Goal: Information Seeking & Learning: Learn about a topic

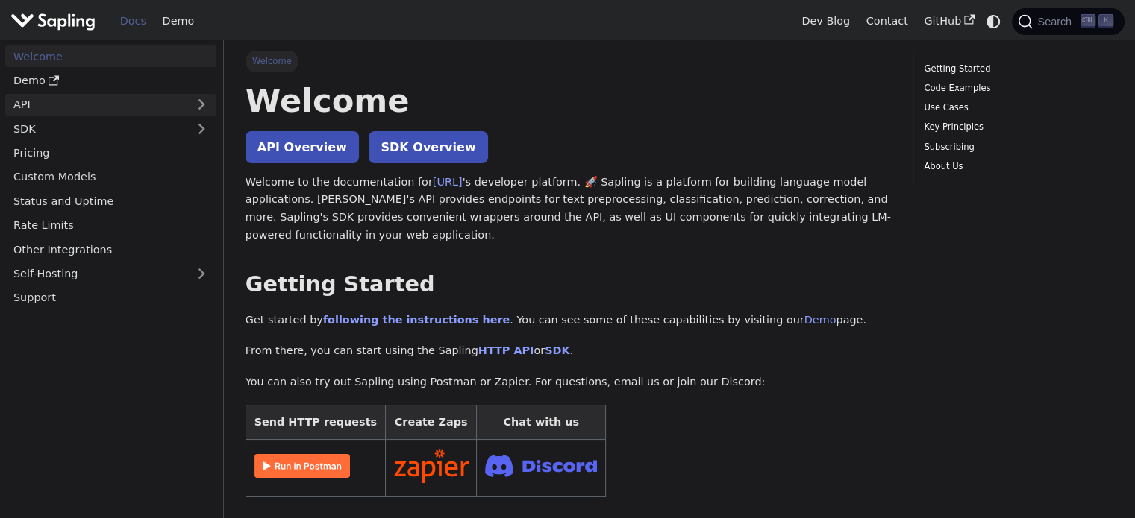
click at [86, 109] on link "API" at bounding box center [95, 105] width 181 height 22
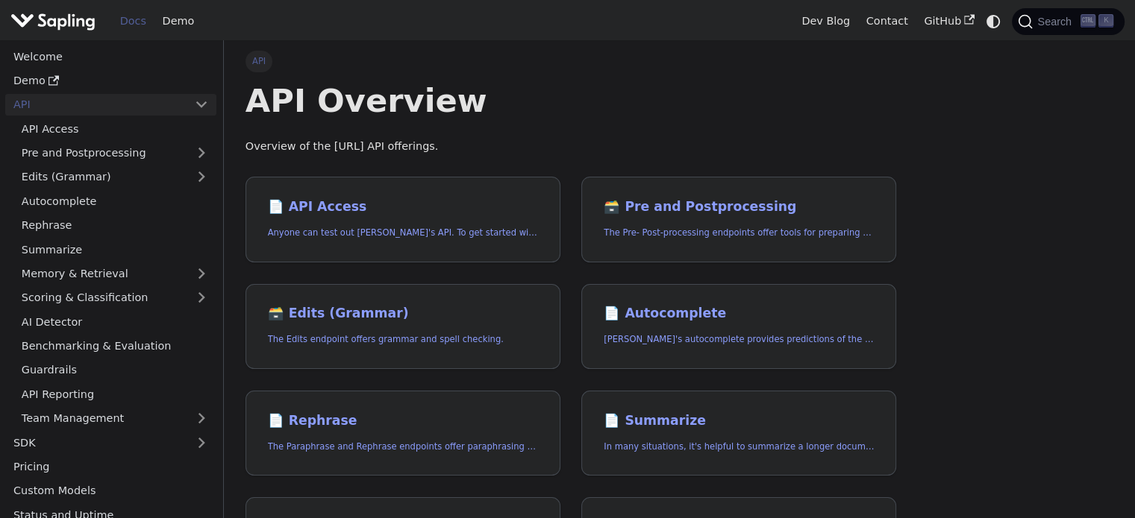
click at [56, 107] on link "API" at bounding box center [95, 105] width 181 height 22
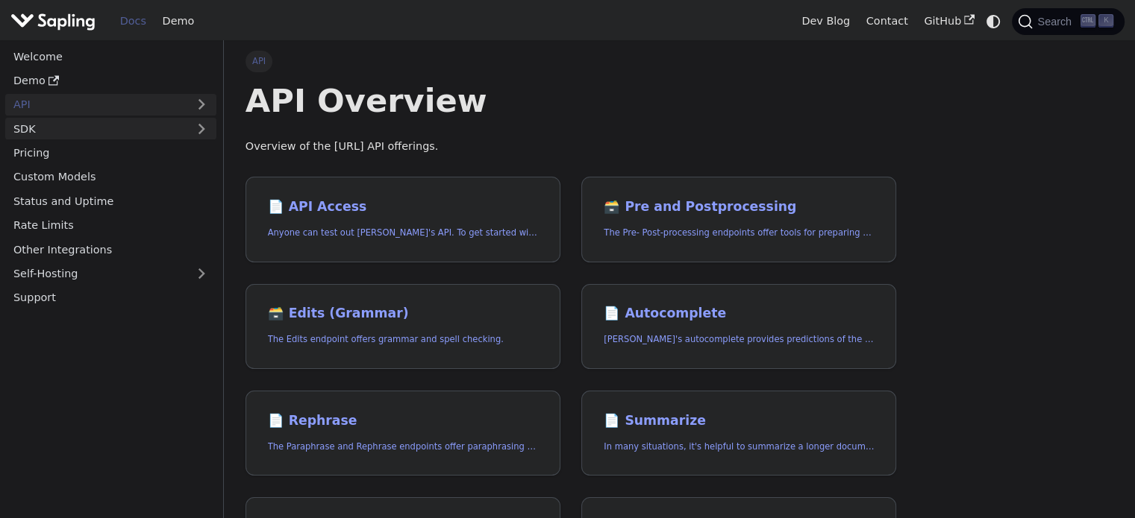
click at [53, 134] on link "SDK" at bounding box center [95, 129] width 181 height 22
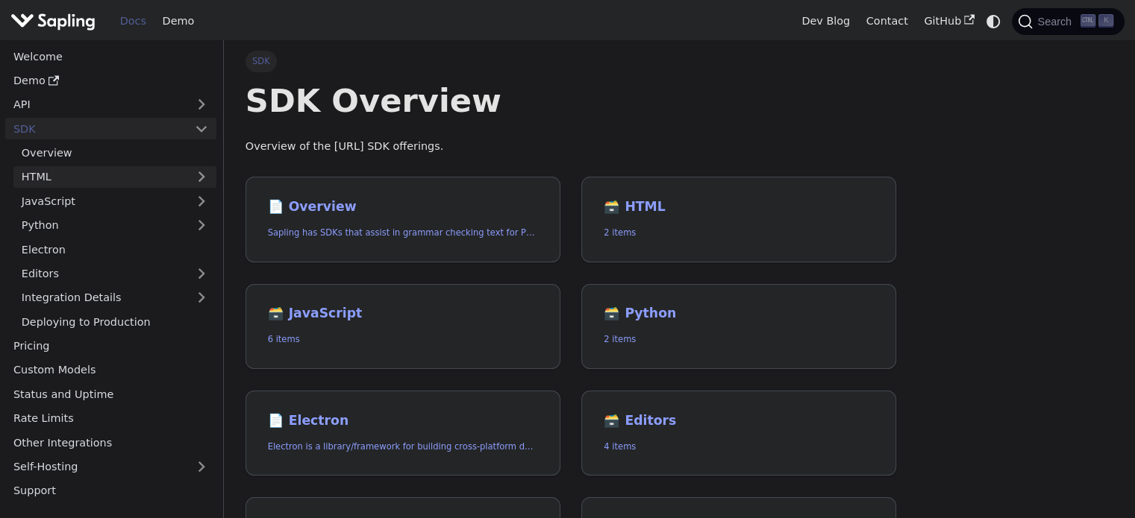
click at [66, 166] on link "HTML" at bounding box center [114, 177] width 203 height 22
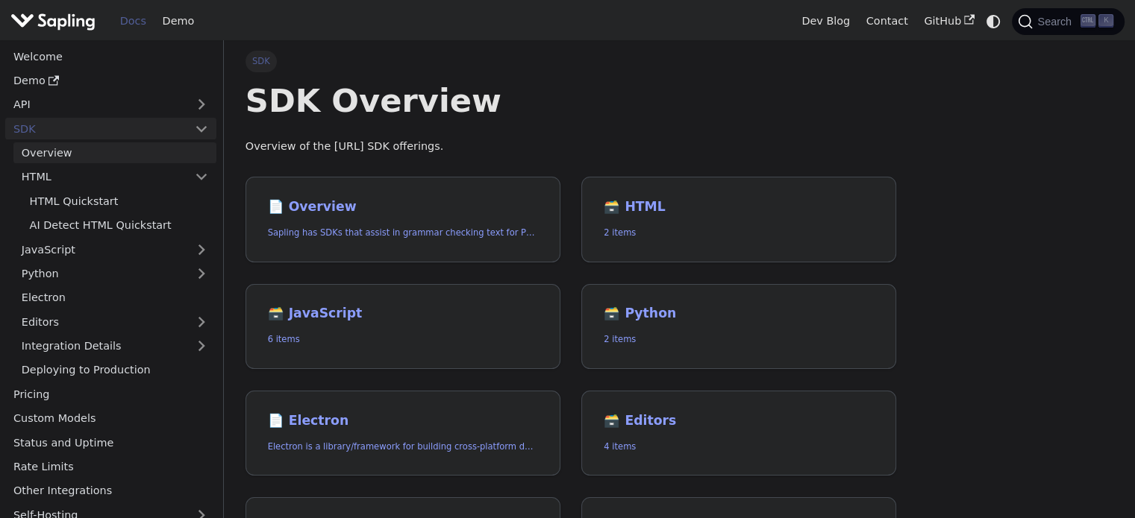
click at [62, 160] on link "Overview" at bounding box center [114, 153] width 203 height 22
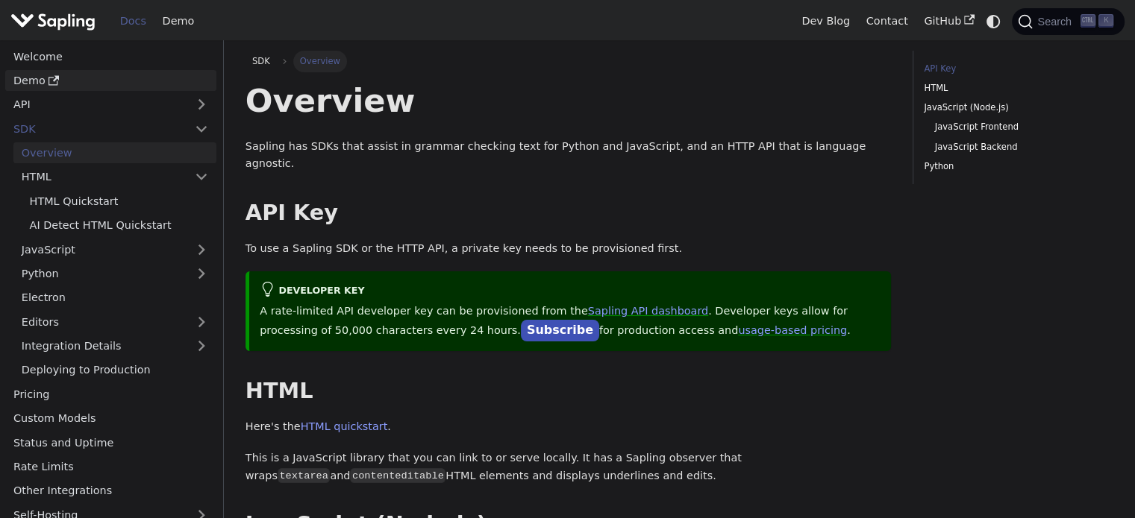
click at [51, 75] on icon "Docs sidebar" at bounding box center [53, 80] width 10 height 10
click at [94, 113] on link "API" at bounding box center [95, 105] width 181 height 22
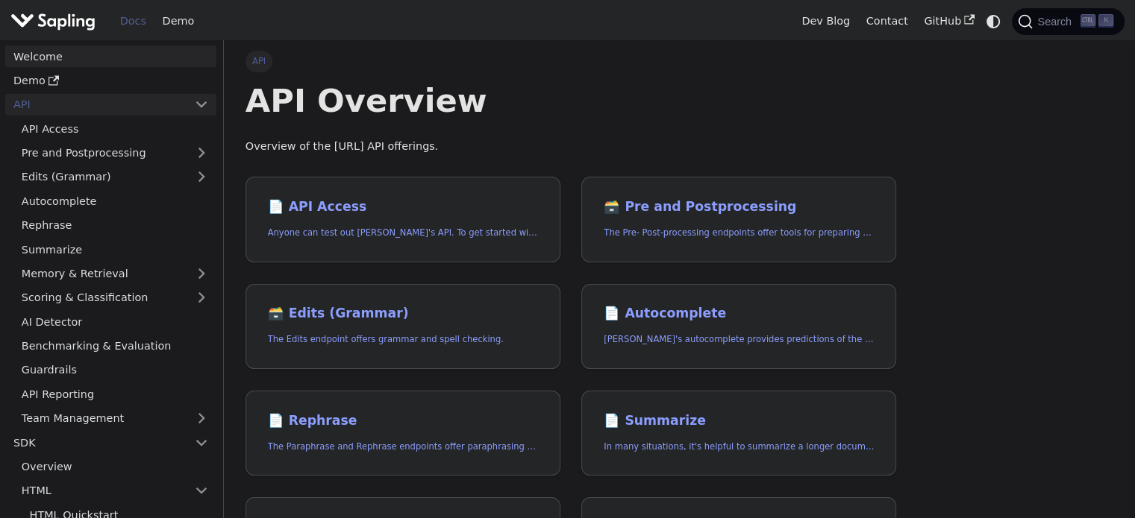
click at [37, 63] on link "Welcome" at bounding box center [110, 56] width 211 height 22
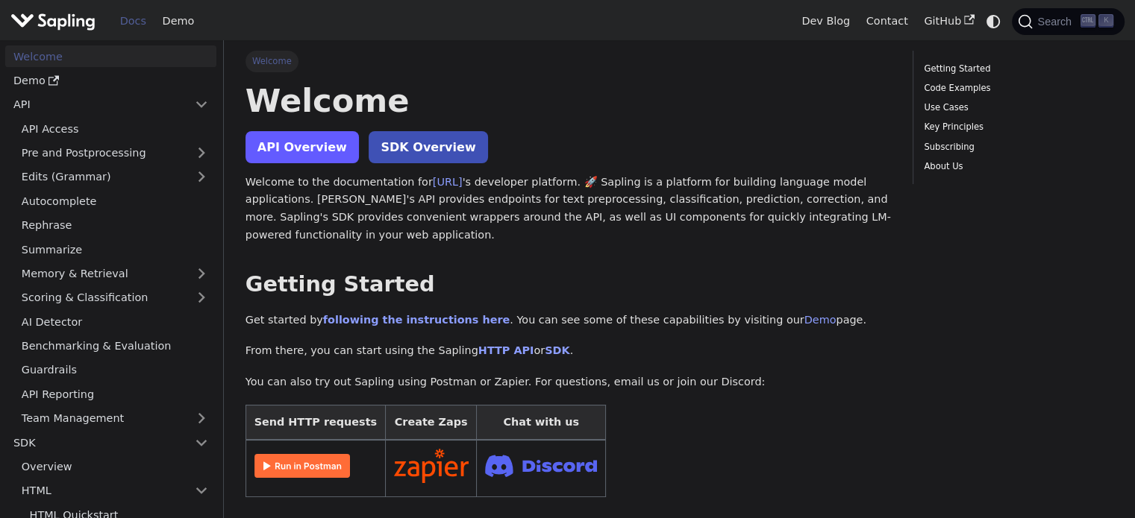
click at [322, 148] on link "API Overview" at bounding box center [301, 147] width 113 height 32
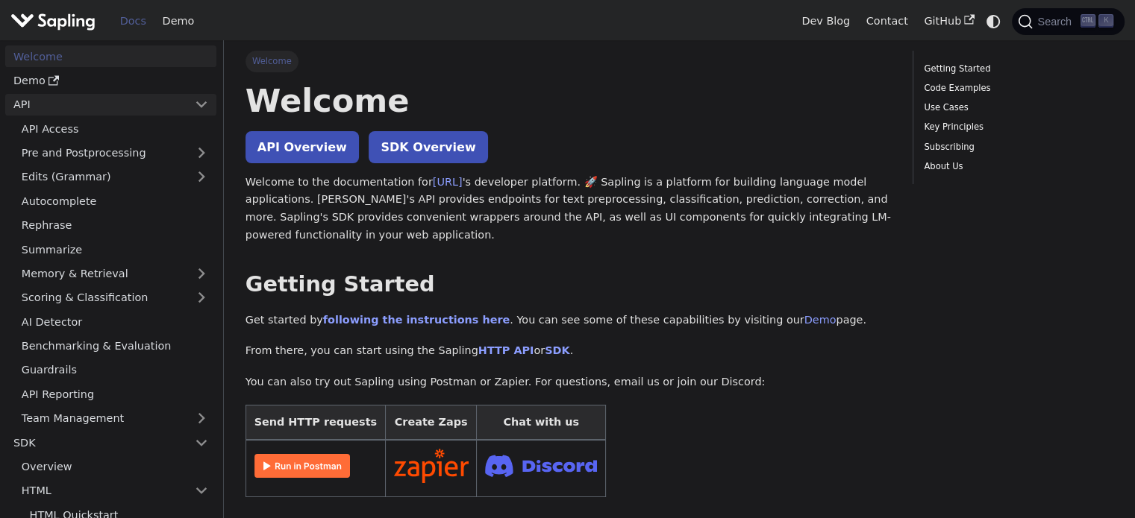
click at [149, 103] on link "API" at bounding box center [95, 105] width 181 height 22
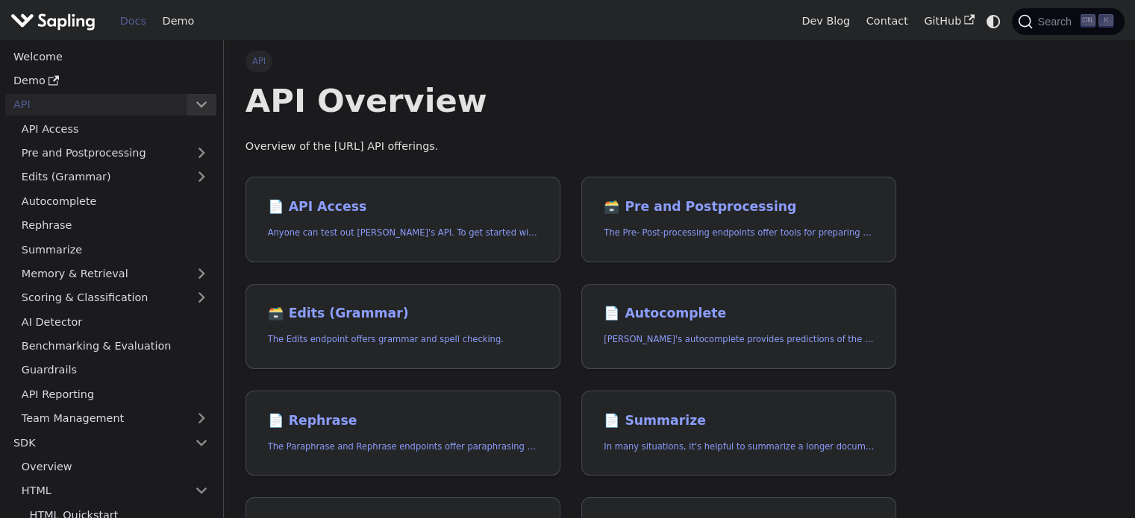
click at [199, 105] on button "Collapse sidebar category 'API'" at bounding box center [201, 105] width 30 height 22
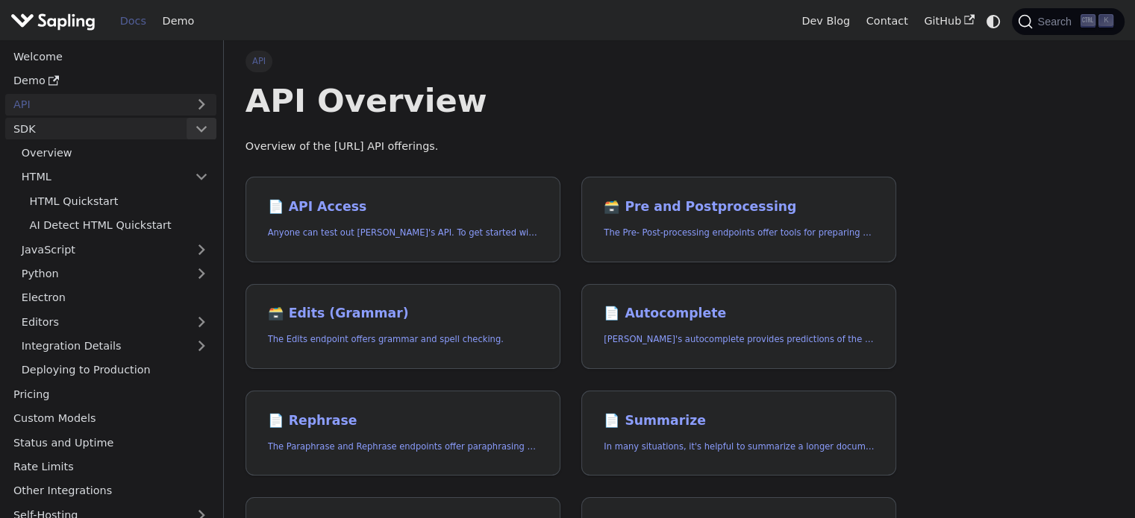
click at [207, 127] on button "Collapse sidebar category 'SDK'" at bounding box center [201, 129] width 30 height 22
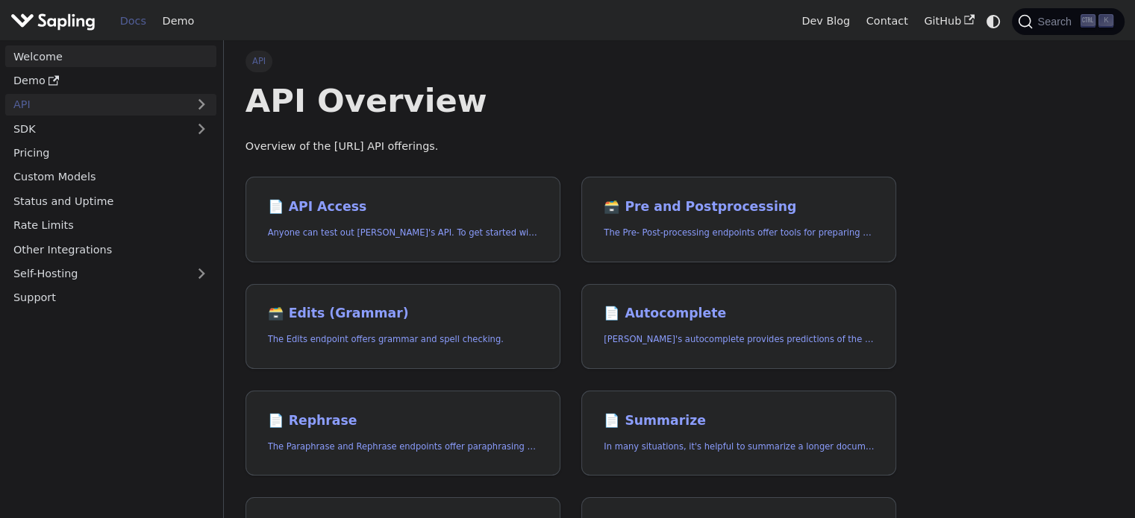
click at [90, 59] on link "Welcome" at bounding box center [110, 56] width 211 height 22
